Goal: Find specific page/section: Find specific page/section

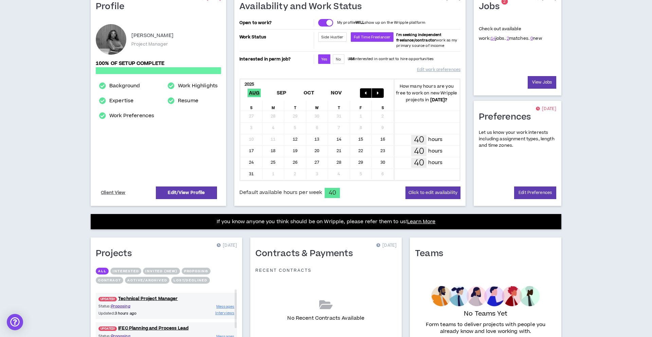
scroll to position [133, 0]
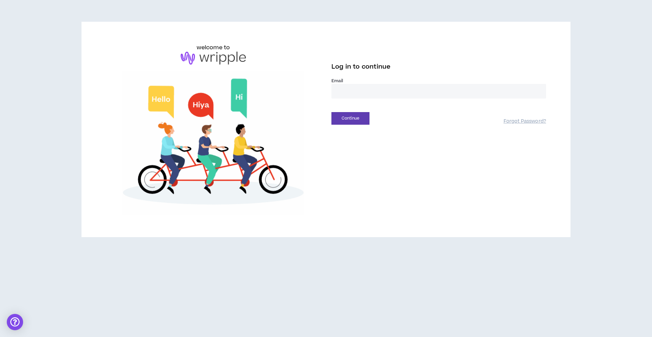
click at [346, 91] on input "email" at bounding box center [439, 91] width 215 height 15
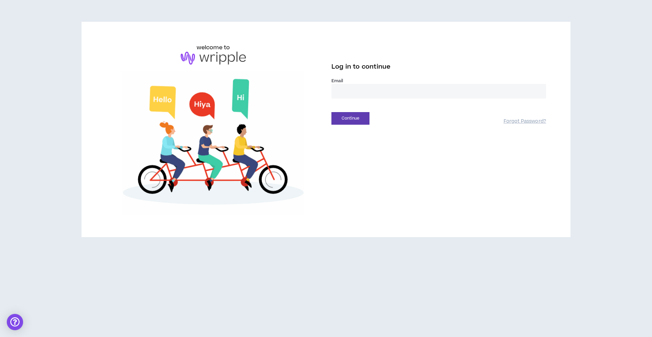
type input "**********"
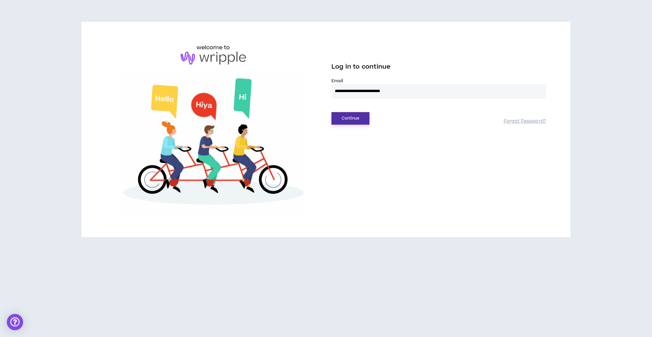
click at [364, 118] on button "Continue" at bounding box center [351, 118] width 38 height 13
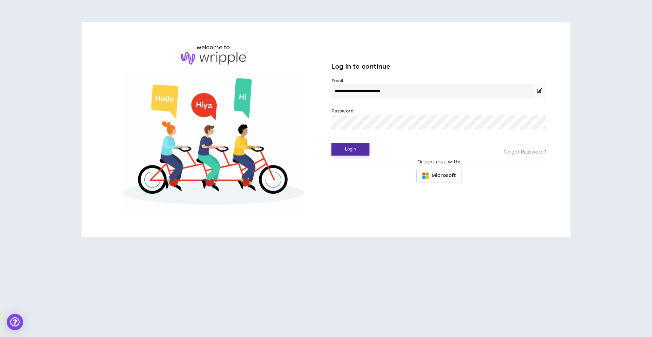
click at [364, 153] on button "Login" at bounding box center [351, 149] width 38 height 13
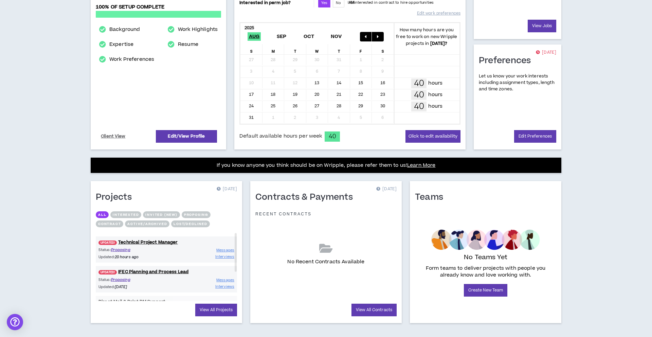
scroll to position [133, 0]
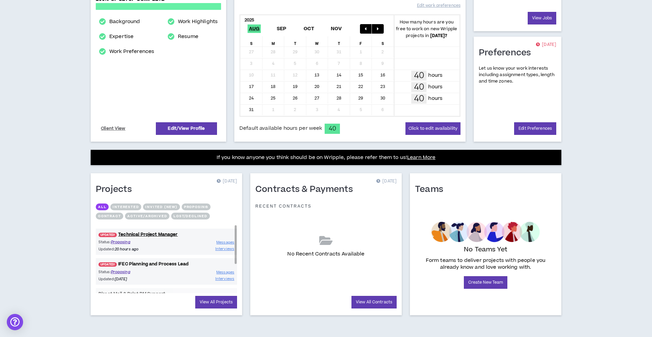
click at [163, 265] on link "UPDATED! IFEC Planning and Process Lead" at bounding box center [166, 264] width 141 height 6
